Goal: Answer question/provide support: Share knowledge or assist other users

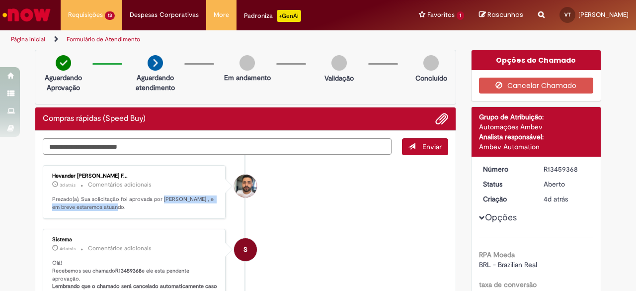
scroll to position [90, 0]
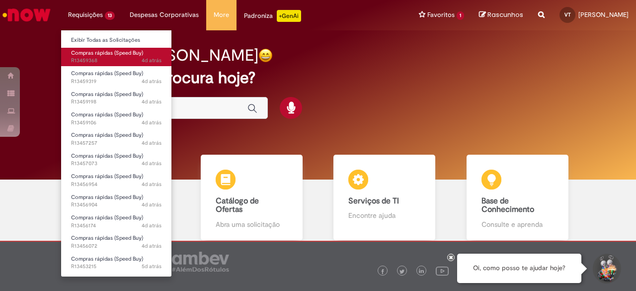
click at [105, 52] on span "Compras rápidas (Speed Buy)" at bounding box center [107, 52] width 72 height 7
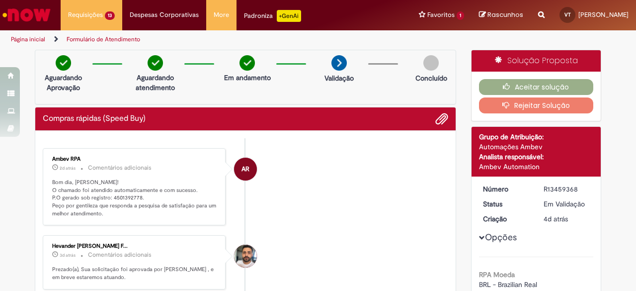
drag, startPoint x: 577, startPoint y: 189, endPoint x: 538, endPoint y: 189, distance: 38.8
click at [538, 189] on dd "R13459368" at bounding box center [566, 189] width 61 height 10
copy div "R13459368"
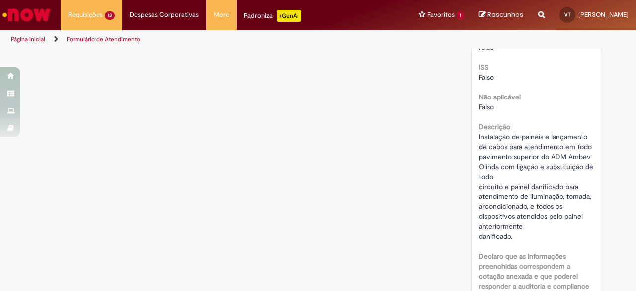
scroll to position [1261, 0]
drag, startPoint x: 473, startPoint y: 136, endPoint x: 502, endPoint y: 148, distance: 31.5
copy span "Instalação de painéis e lançamento de cabos"
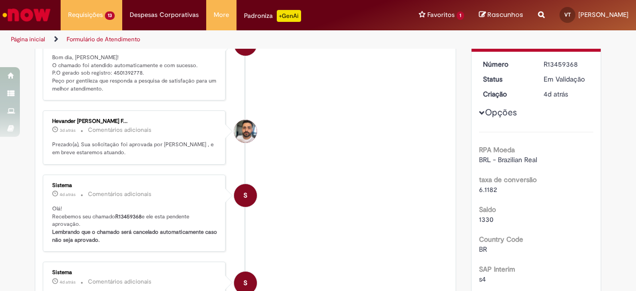
scroll to position [124, 0]
drag, startPoint x: 107, startPoint y: 71, endPoint x: 135, endPoint y: 71, distance: 27.8
click at [135, 71] on p "Bom dia, [PERSON_NAME]! O chamado foi atendido automaticamente e com sucesso. P…" at bounding box center [135, 73] width 166 height 39
copy p "4501392778"
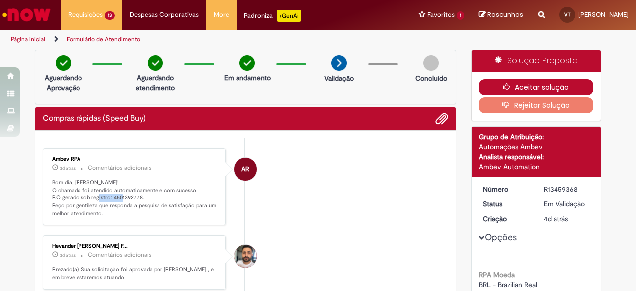
click at [531, 83] on button "Aceitar solução" at bounding box center [536, 87] width 115 height 16
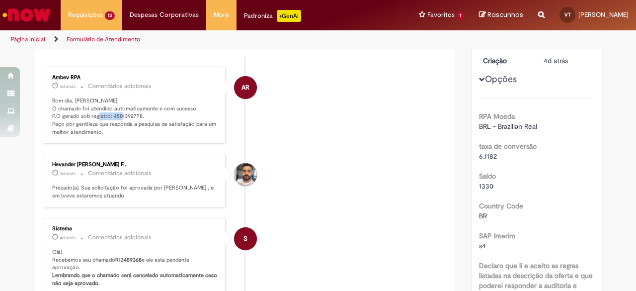
scroll to position [82, 0]
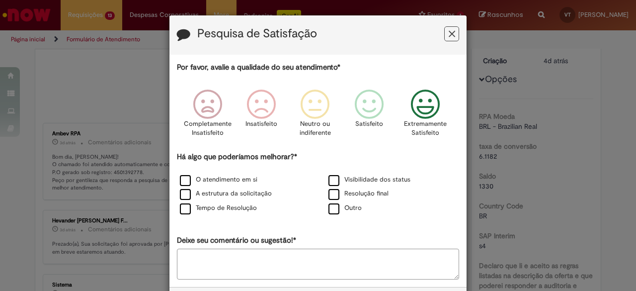
click at [434, 105] on icon "Feedback" at bounding box center [425, 104] width 37 height 30
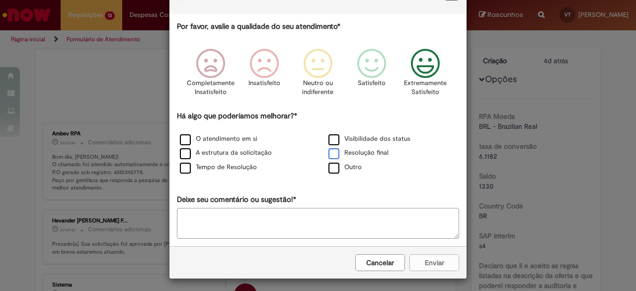
scroll to position [41, 0]
click at [331, 154] on label "Resolução final" at bounding box center [359, 152] width 60 height 9
click at [430, 261] on button "Enviar" at bounding box center [435, 262] width 50 height 17
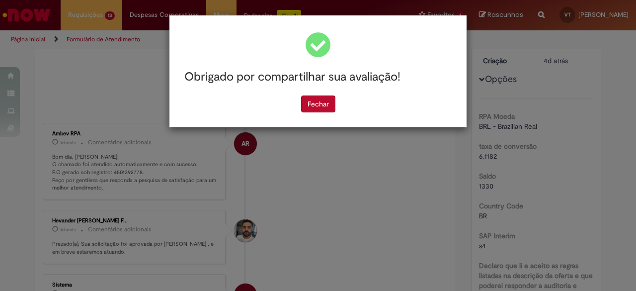
scroll to position [0, 0]
click at [329, 100] on button "Fechar" at bounding box center [318, 103] width 34 height 17
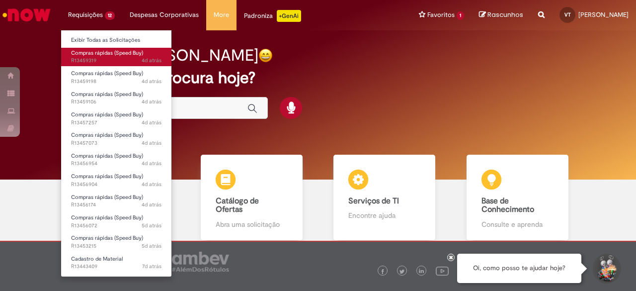
click at [100, 54] on span "Compras rápidas (Speed Buy)" at bounding box center [107, 52] width 72 height 7
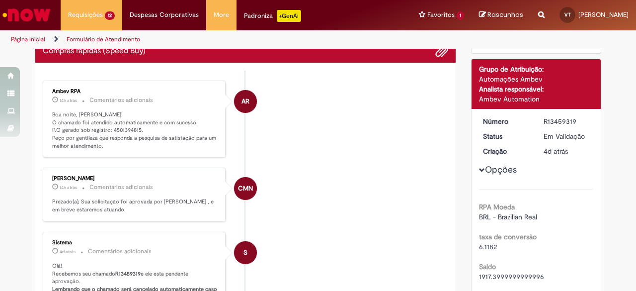
scroll to position [68, 0]
drag, startPoint x: 106, startPoint y: 126, endPoint x: 134, endPoint y: 129, distance: 28.0
click at [134, 129] on p "Boa noite, [PERSON_NAME]! O chamado foi atendido automaticamente e com sucesso.…" at bounding box center [135, 130] width 166 height 39
copy p "4501394815"
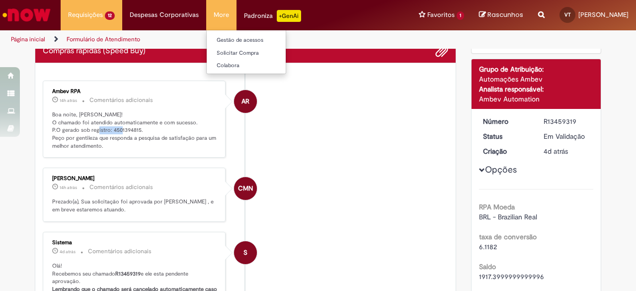
copy p "4501394815"
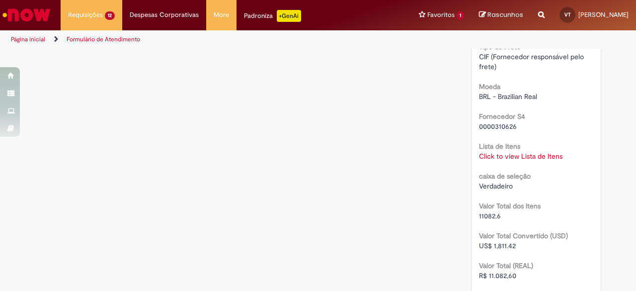
scroll to position [963, 0]
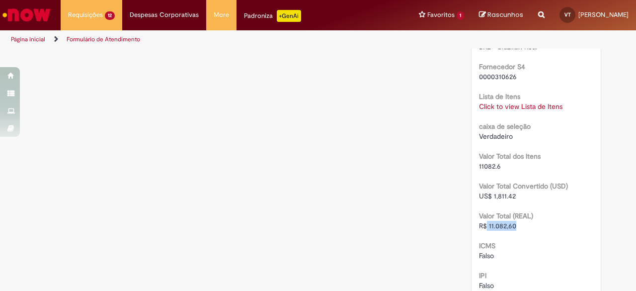
drag, startPoint x: 483, startPoint y: 225, endPoint x: 517, endPoint y: 223, distance: 33.4
click div "R$ 11.082,60"
copy span "11.082,60"
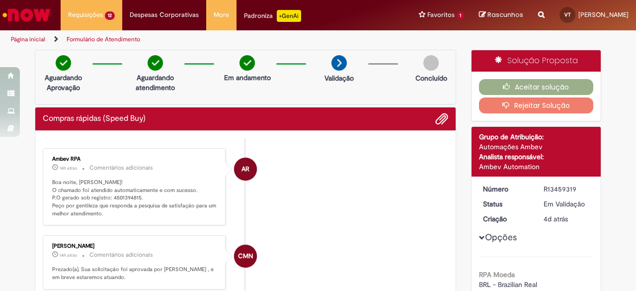
scroll to position [0, 0]
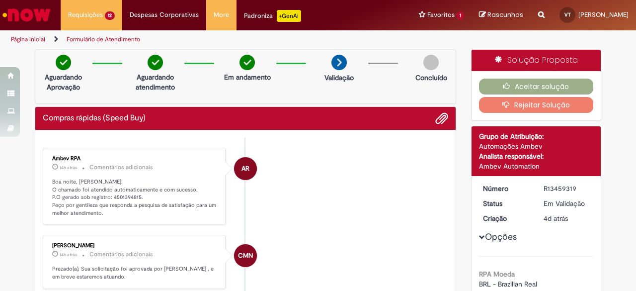
drag, startPoint x: 573, startPoint y: 188, endPoint x: 527, endPoint y: 190, distance: 45.3
click dl "Número R13459319 Status Em [GEOGRAPHIC_DATA] Criação 4d atrás 4 dias atrás"
copy dl "Número R13459319"
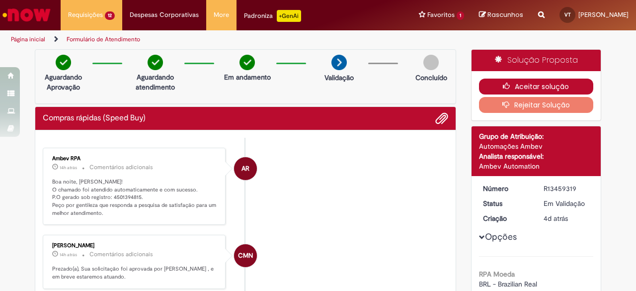
click button "Aceitar solução"
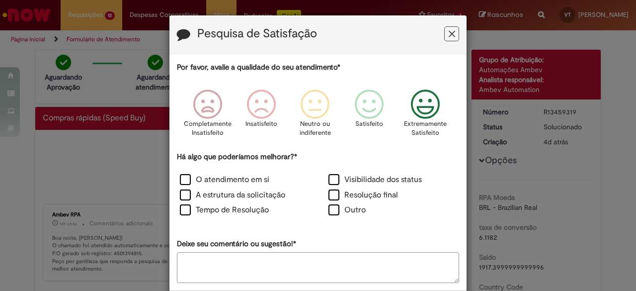
click icon "Feedback"
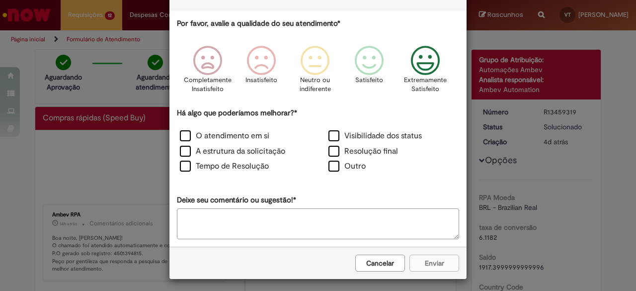
scroll to position [44, 0]
click label "Resolução final"
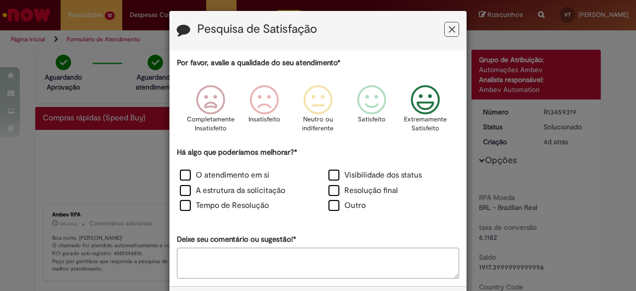
scroll to position [46, 0]
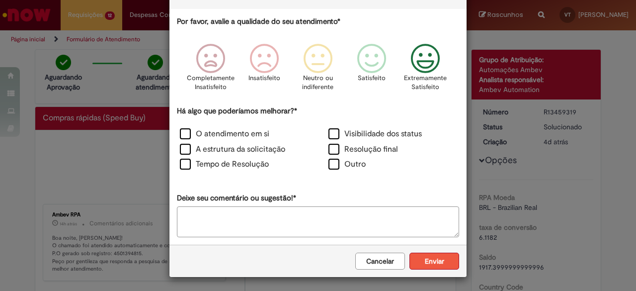
click button "Enviar"
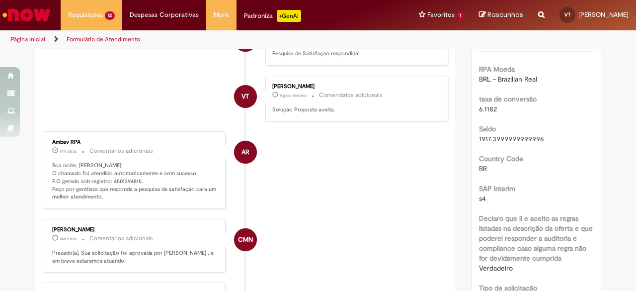
scroll to position [0, 0]
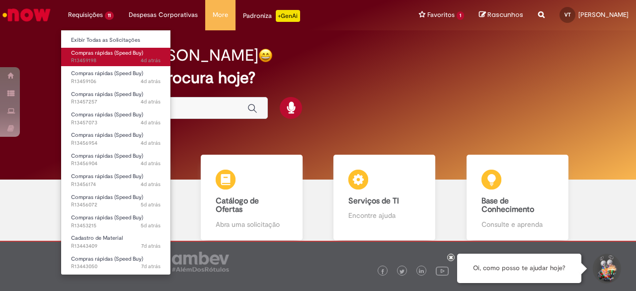
click span "4d atrás 4 dias atrás R13459198"
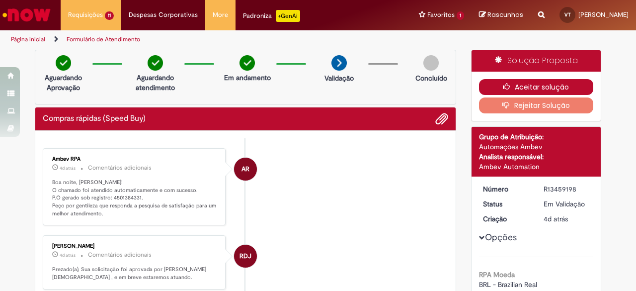
click button "Aceitar solução"
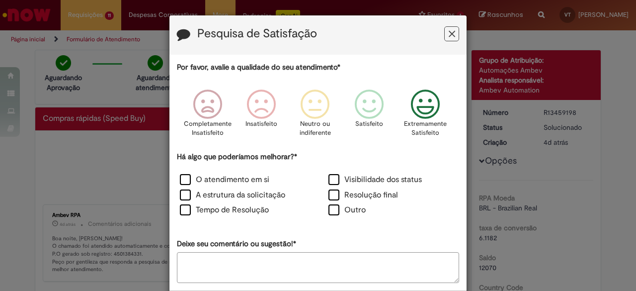
click icon "Feedback"
click label "Resolução final"
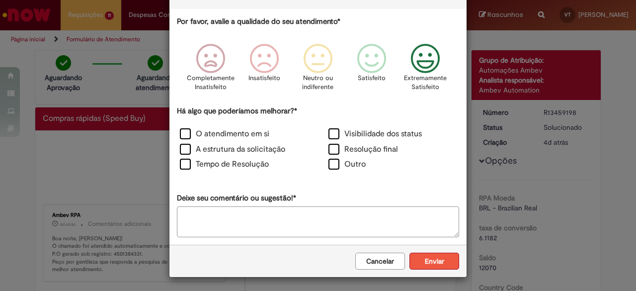
click button "Enviar"
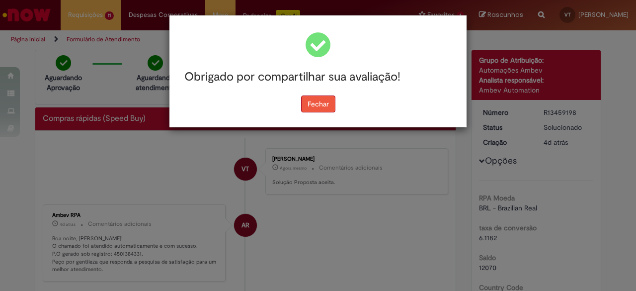
click button "Fechar"
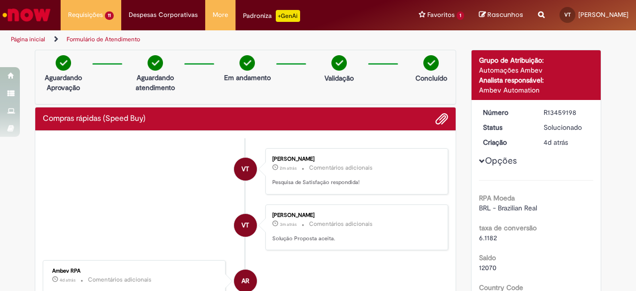
drag, startPoint x: 574, startPoint y: 112, endPoint x: 538, endPoint y: 111, distance: 35.8
click dd "R13459198"
copy div "R13459198"
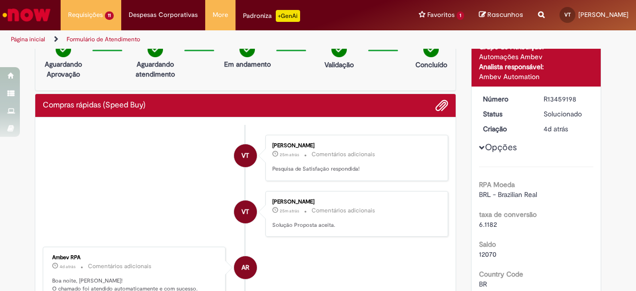
scroll to position [14, 0]
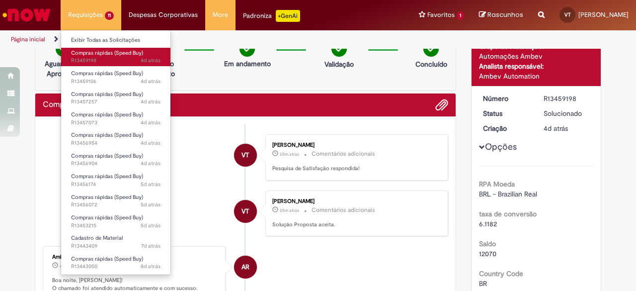
click span "4d atrás 4 dias atrás R13459198"
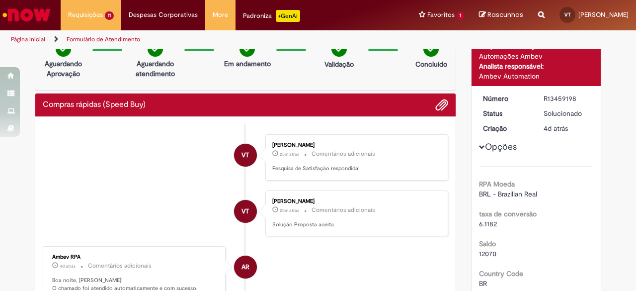
scroll to position [0, 0]
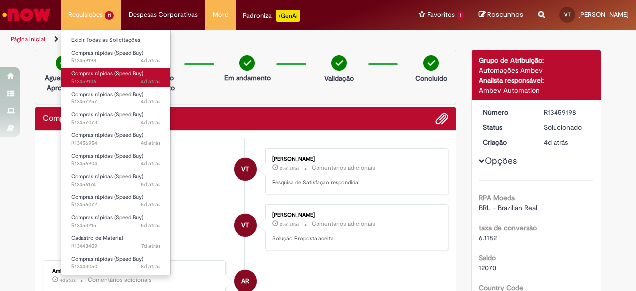
click span "Compras rápidas (Speed Buy)"
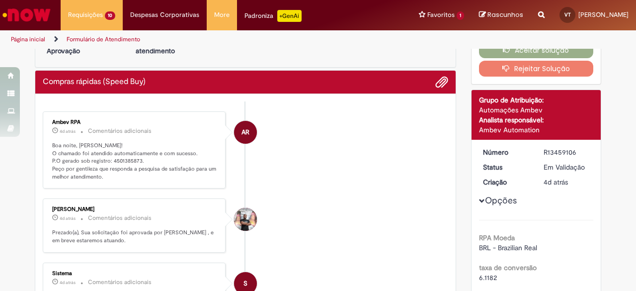
scroll to position [35, 0]
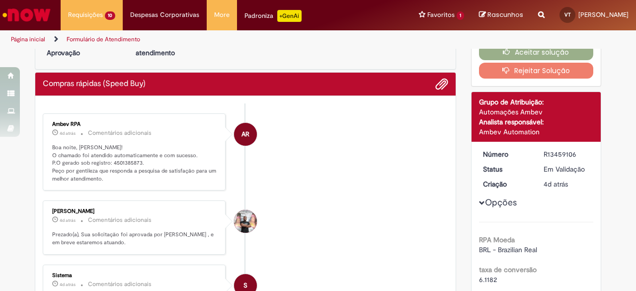
drag, startPoint x: 540, startPoint y: 152, endPoint x: 578, endPoint y: 152, distance: 37.3
click div "R13459106"
copy div "R13459106"
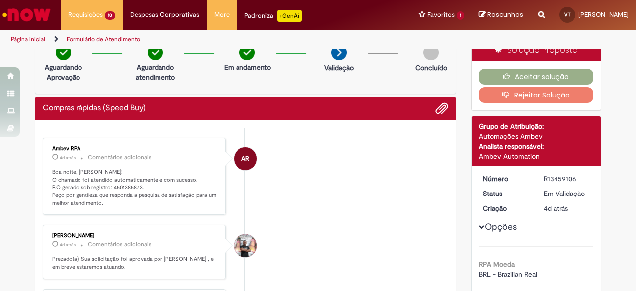
scroll to position [0, 0]
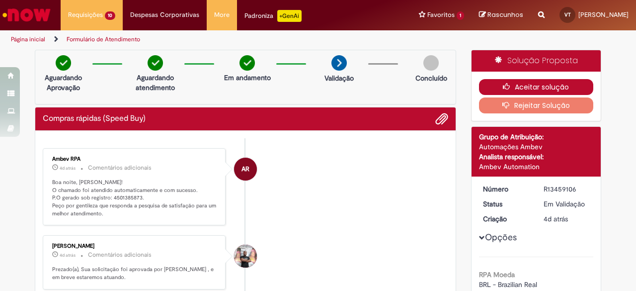
click icon "button"
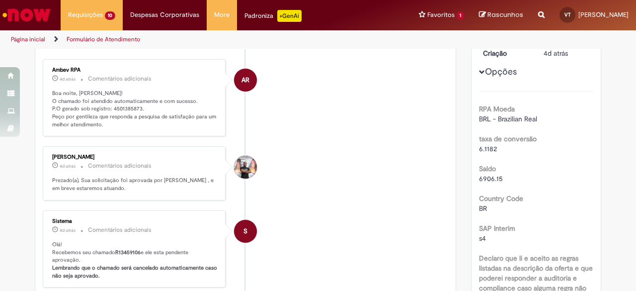
scroll to position [88, 0]
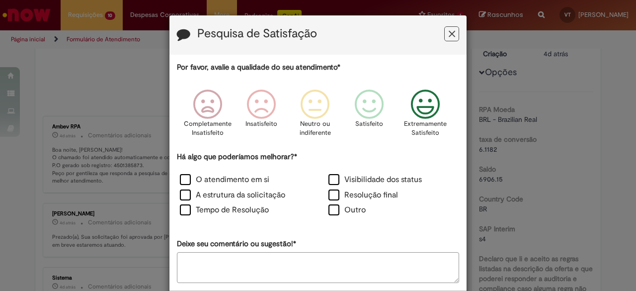
click icon "Feedback"
click label "Outro"
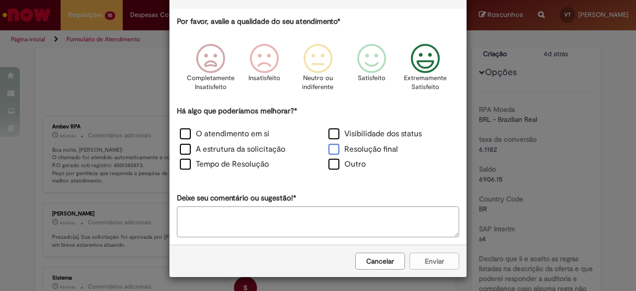
click label "Resolução final"
click label "Outro"
click button "Enviar"
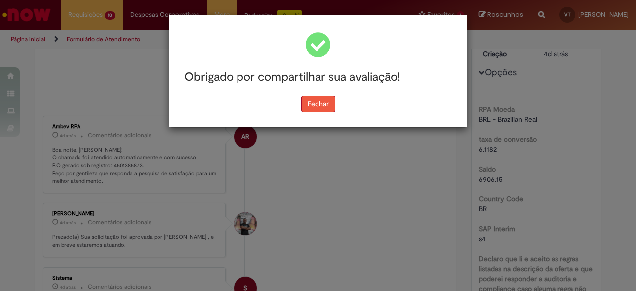
click button "Fechar"
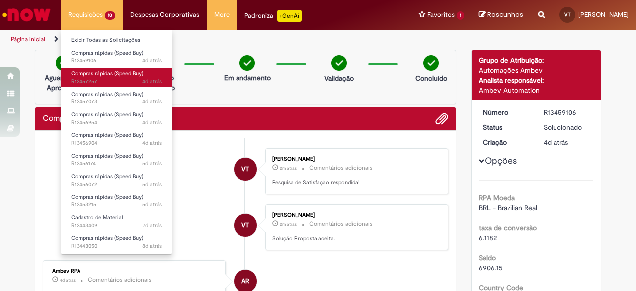
click span "4d atrás 4 dias atrás R13457257"
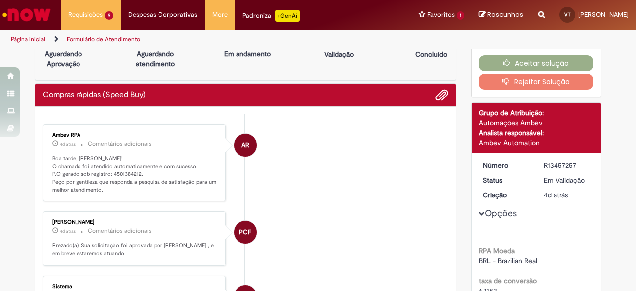
scroll to position [24, 0]
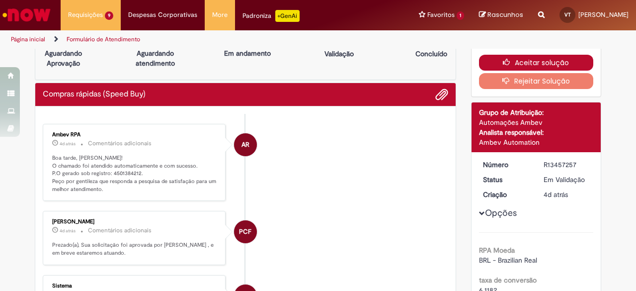
click button "Aceitar solução"
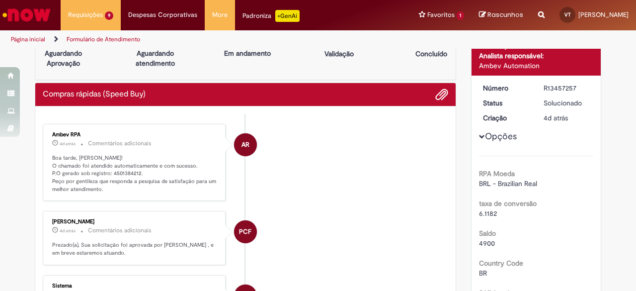
scroll to position [0, 0]
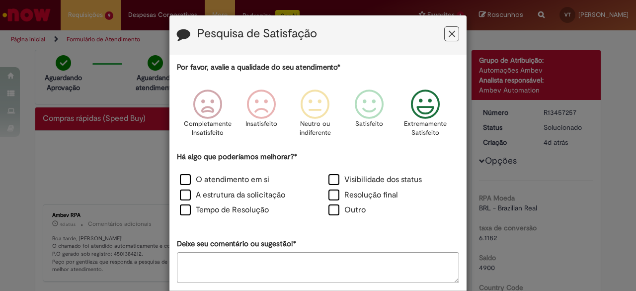
click icon "Feedback"
click label "Resolução final"
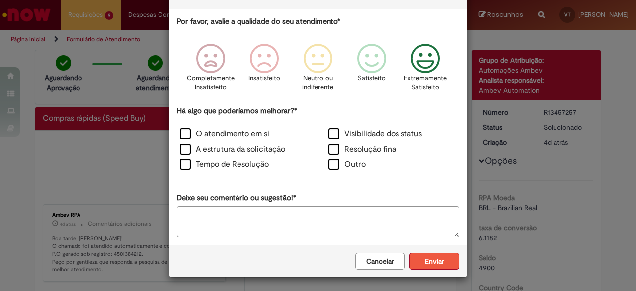
click button "Enviar"
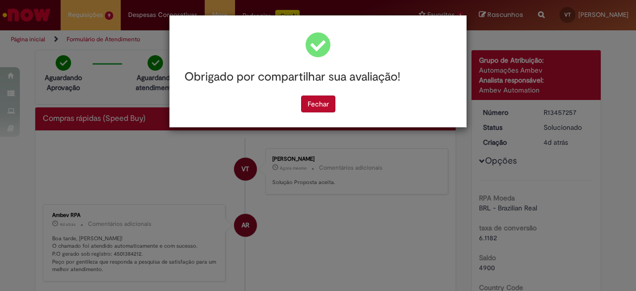
scroll to position [0, 0]
click button "Fechar"
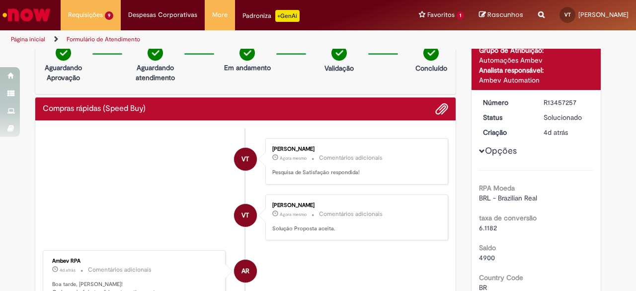
scroll to position [9, 0]
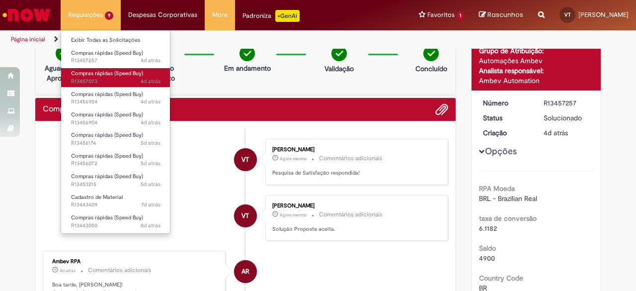
click span "Compras rápidas (Speed Buy)"
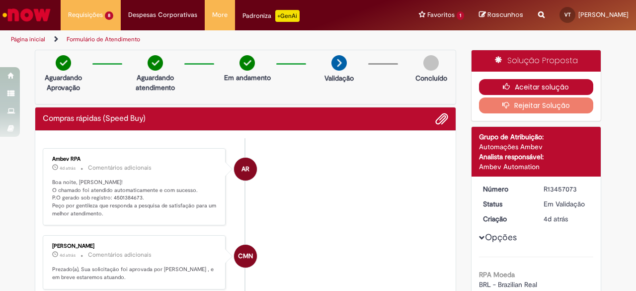
click button "Aceitar solução"
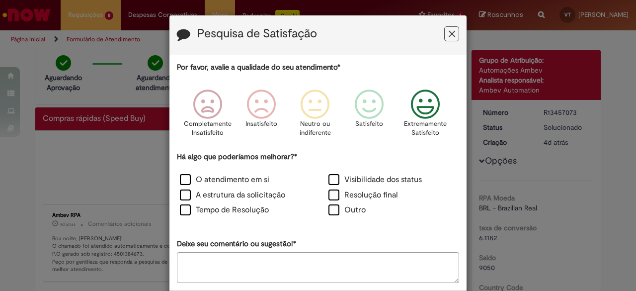
click icon "Feedback"
click label "Resolução final"
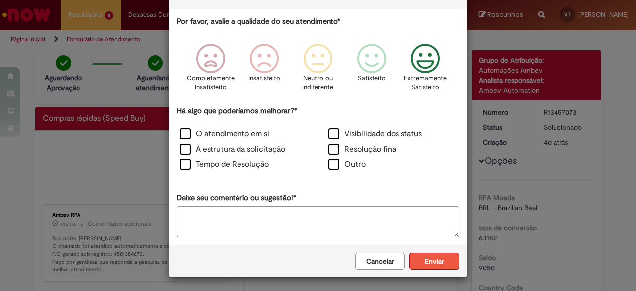
click button "Enviar"
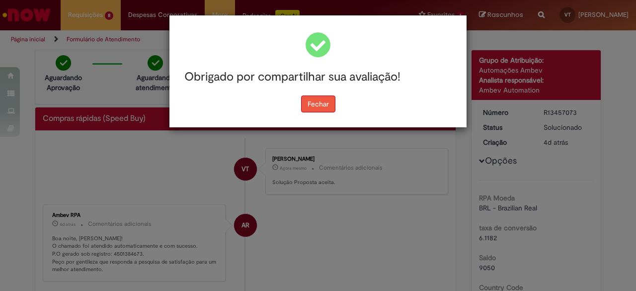
click button "Fechar"
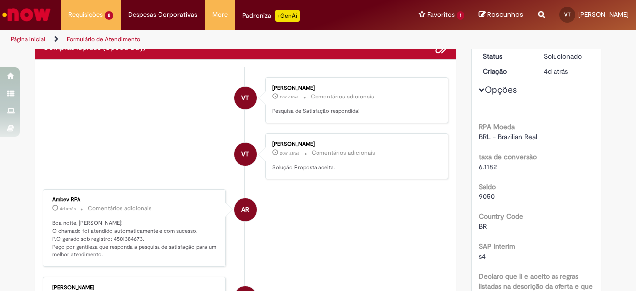
scroll to position [72, 0]
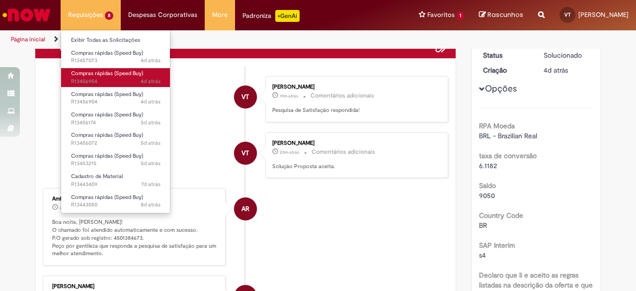
click span "4d atrás 4 dias atrás R13456954"
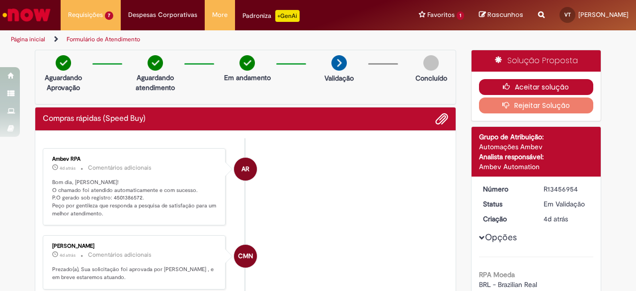
click button "Aceitar solução"
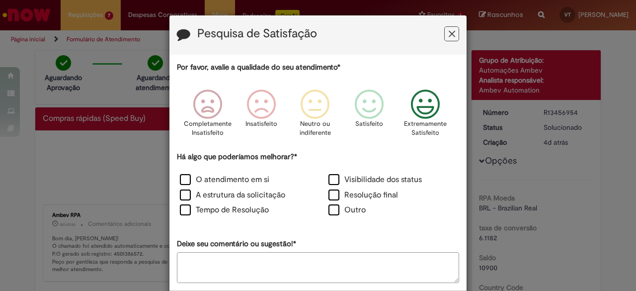
click icon "Feedback"
click label "Resolução final"
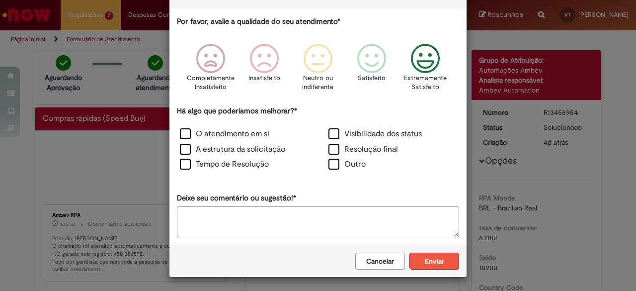
click button "Enviar"
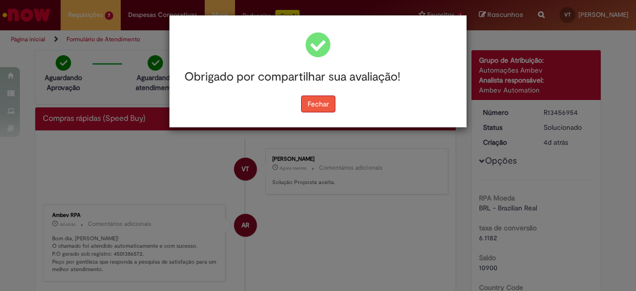
click button "Fechar"
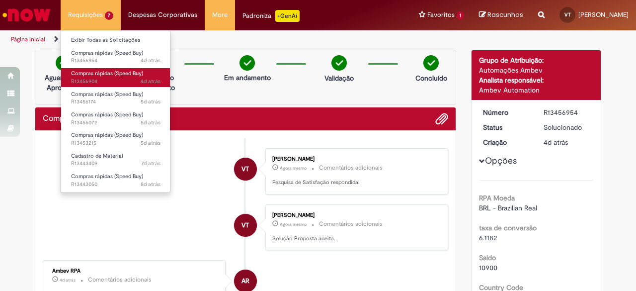
click span "Compras rápidas (Speed Buy)"
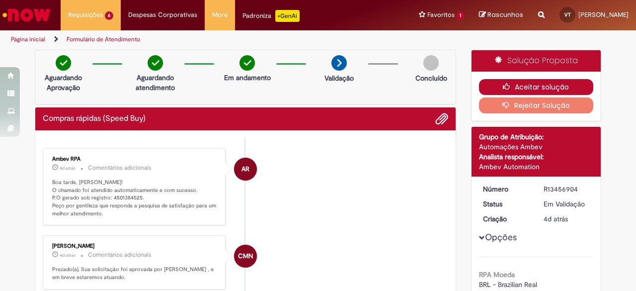
click icon "button"
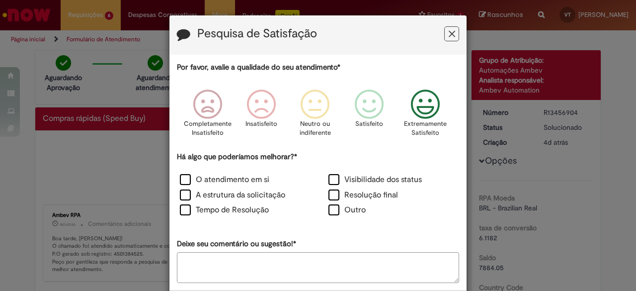
click icon "Feedback"
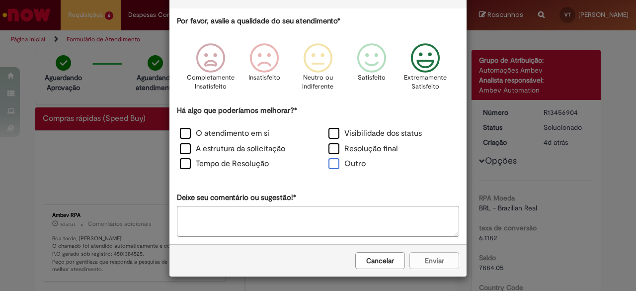
click label "Outro"
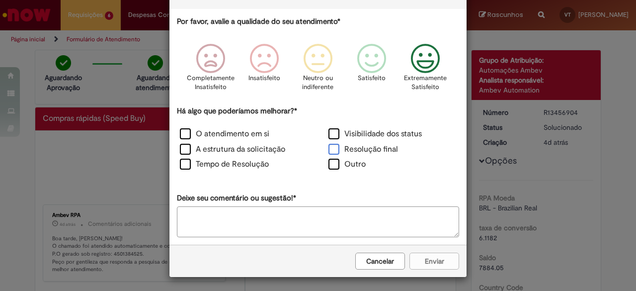
click label "Resolução final"
click label "Outro"
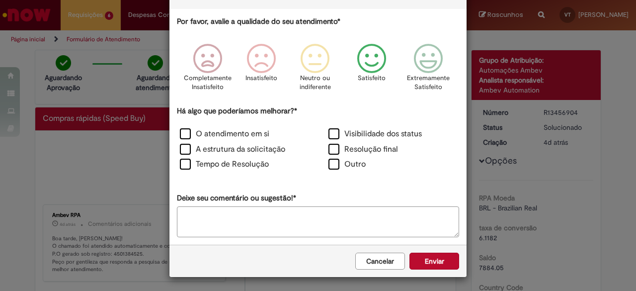
click div "Satisfeito"
click label "Resolução final"
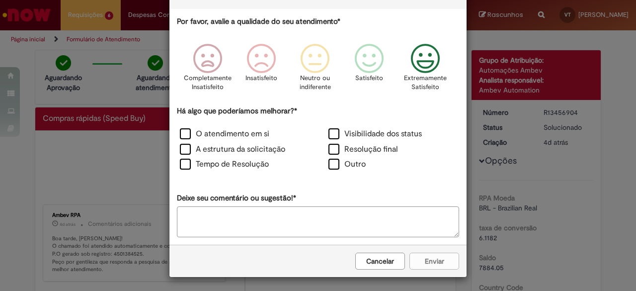
click div "Extremamente Satisfeito"
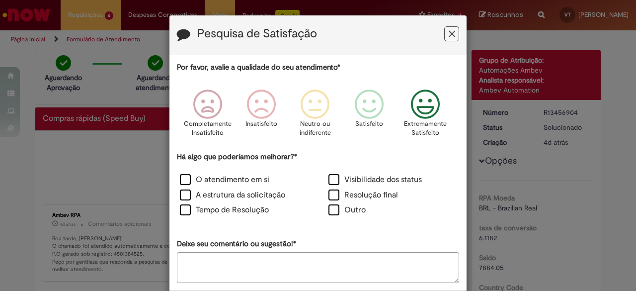
scroll to position [46, 0]
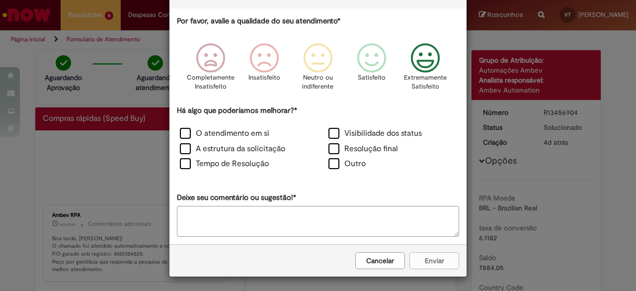
click div "Há algo que poderíamos melhorar?* O atendimento em si Visibilidade dos status A…"
click label "Resolução final"
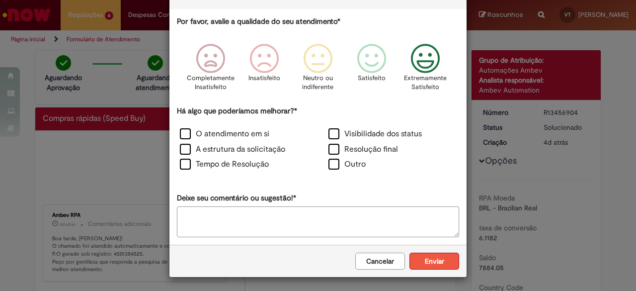
click button "Enviar"
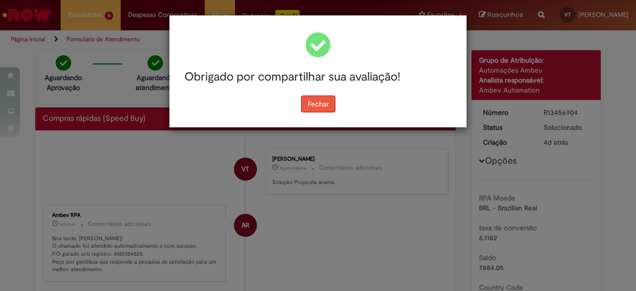
click button "Fechar"
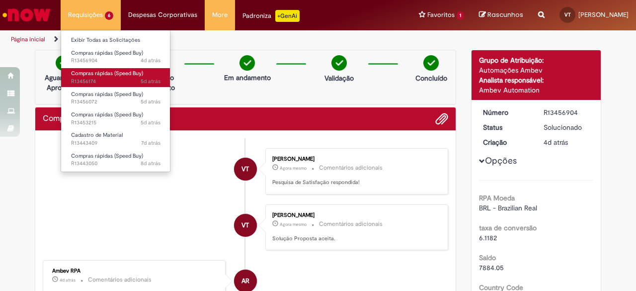
click span "5d atrás 5 dias atrás R13456174"
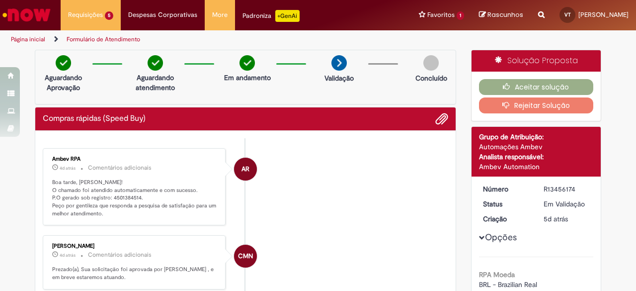
click div "Aguardando atendimento"
